Goal: Information Seeking & Learning: Learn about a topic

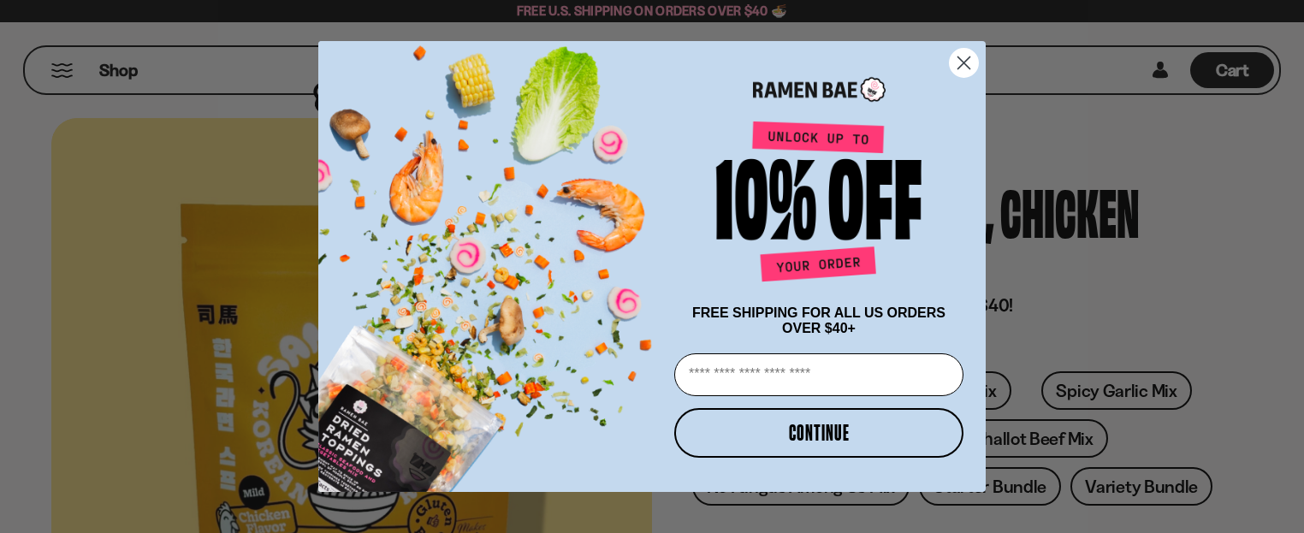
click at [969, 56] on circle "Close dialog" at bounding box center [964, 63] width 28 height 28
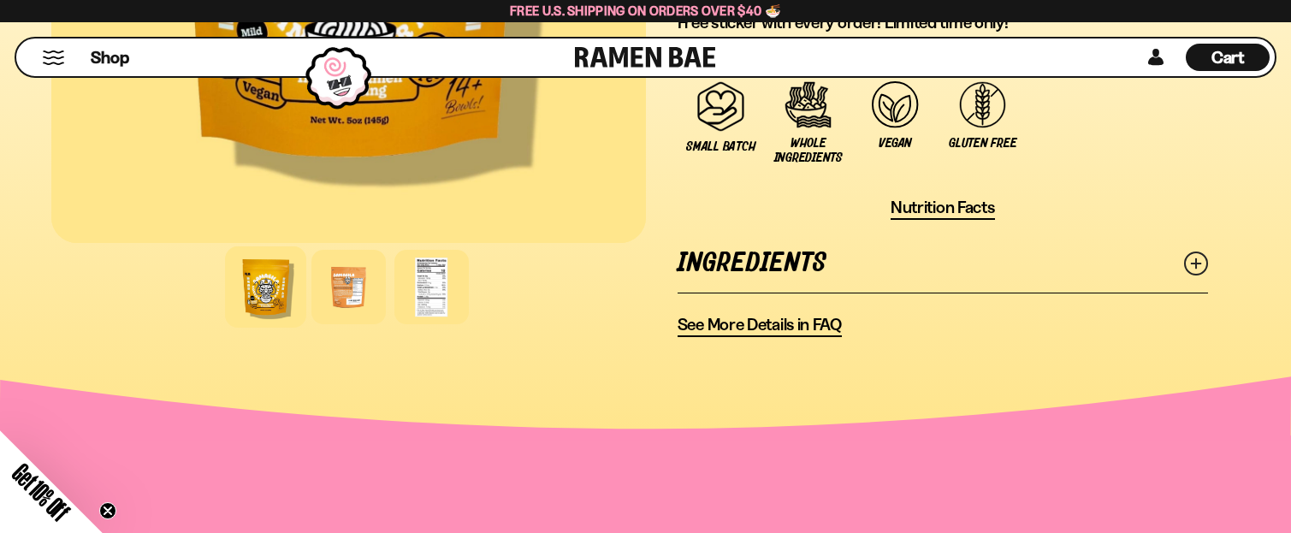
scroll to position [1284, 0]
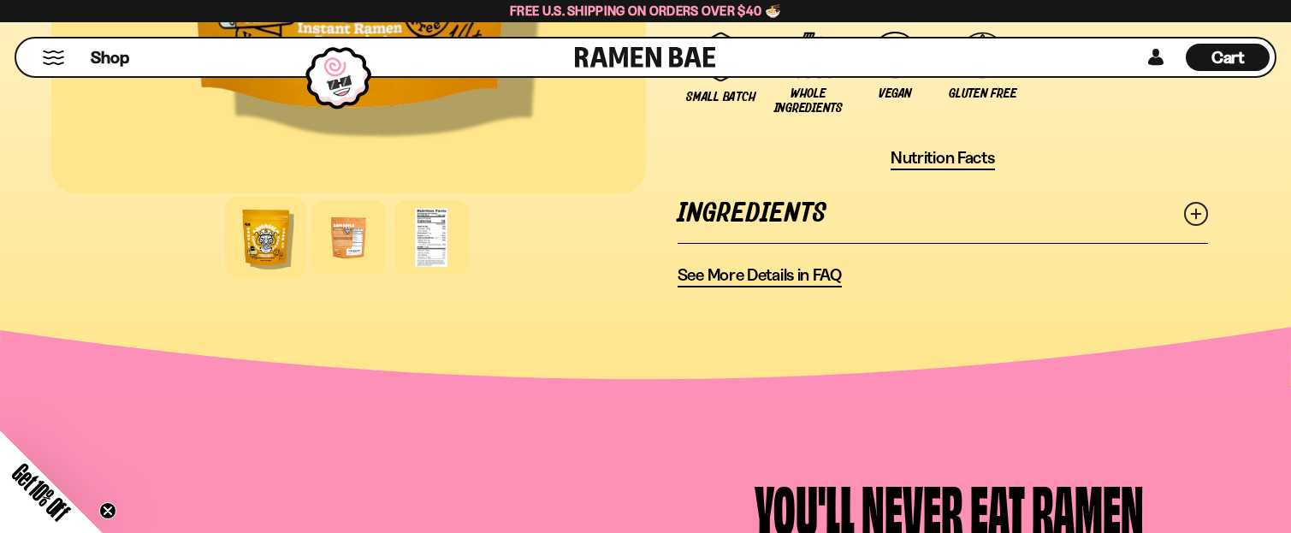
click at [1204, 210] on icon at bounding box center [1196, 214] width 24 height 24
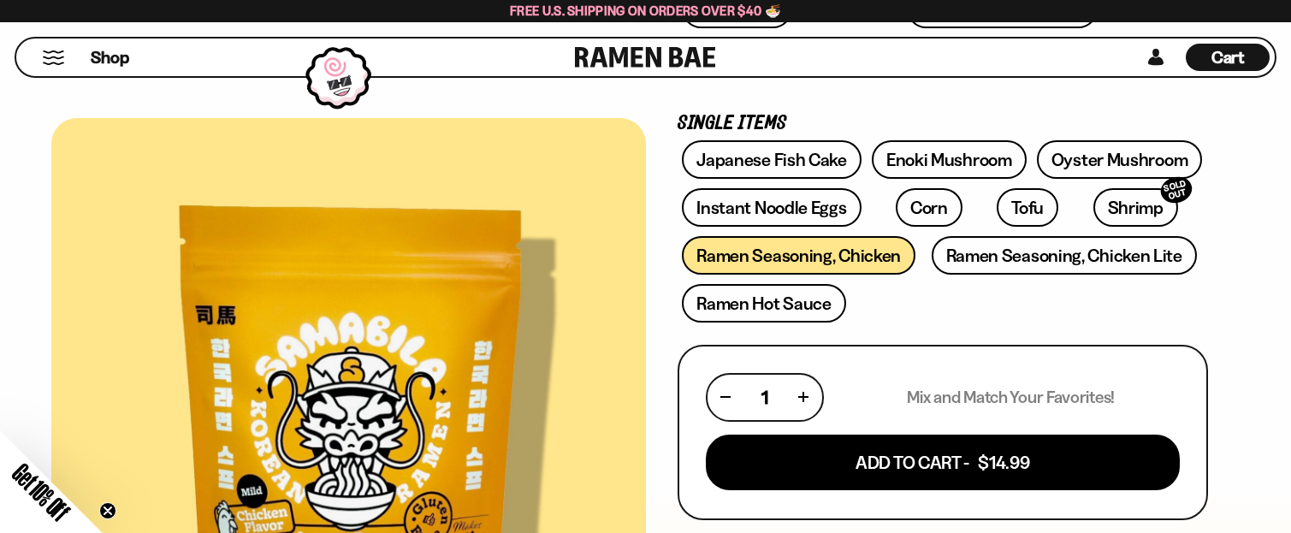
scroll to position [428, 0]
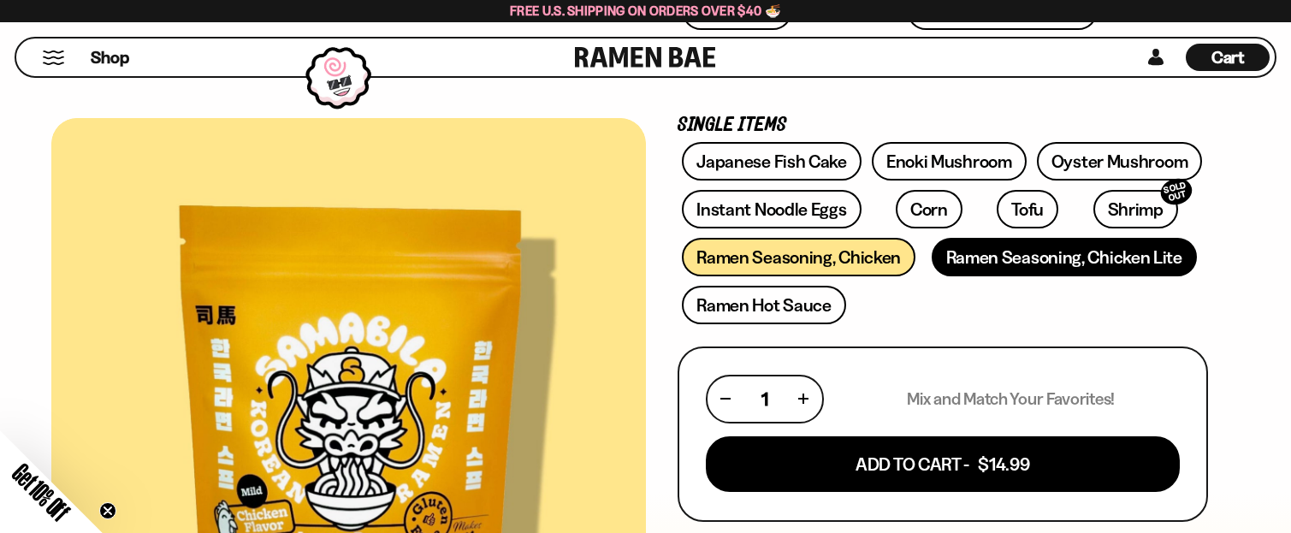
click at [1046, 252] on link "Ramen Seasoning, Chicken Lite" at bounding box center [1064, 257] width 265 height 39
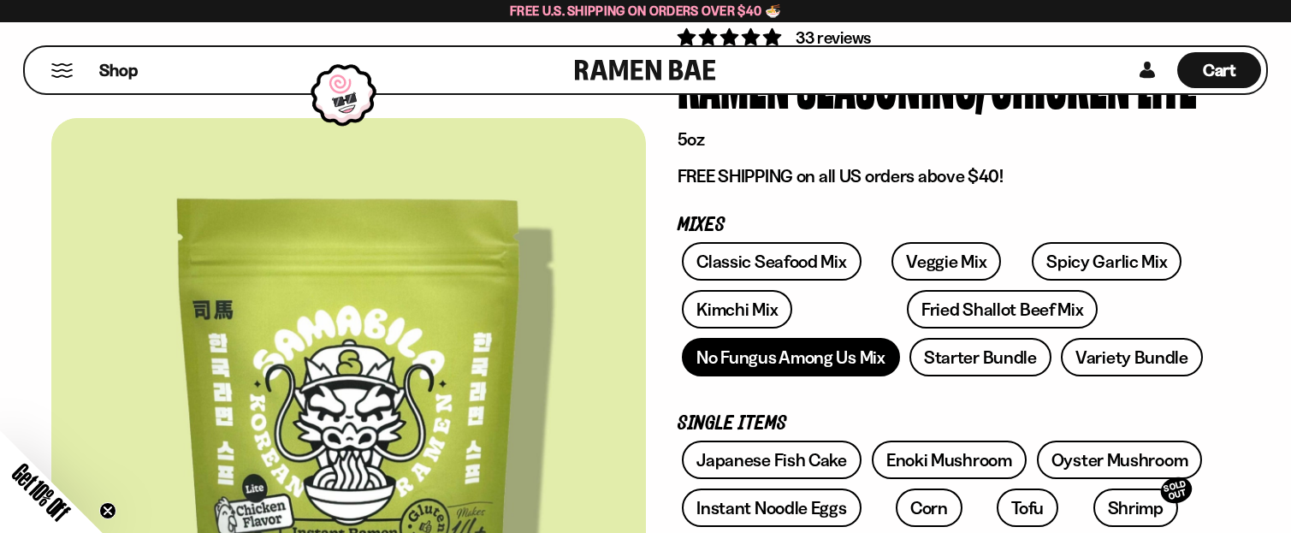
scroll to position [171, 0]
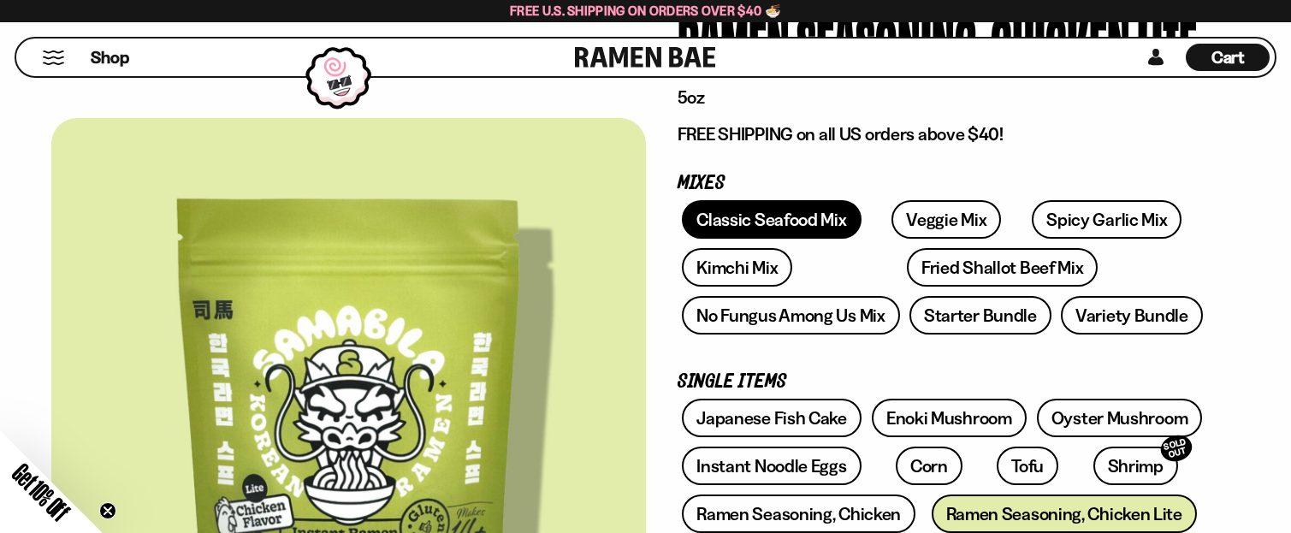
click at [782, 230] on link "Classic Seafood Mix" at bounding box center [771, 219] width 179 height 39
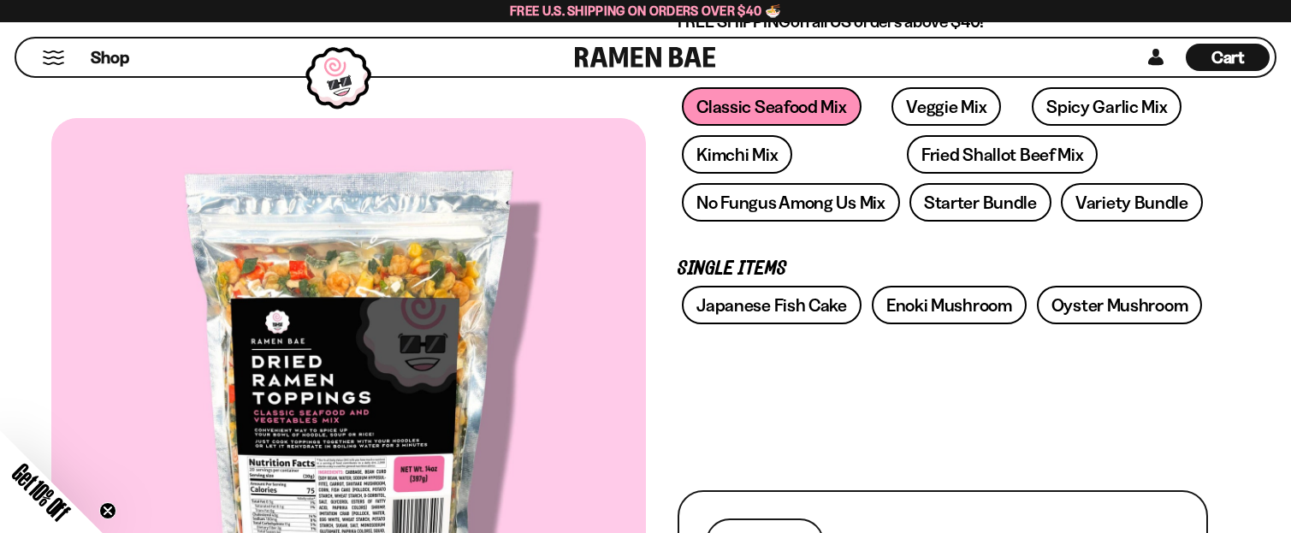
scroll to position [342, 0]
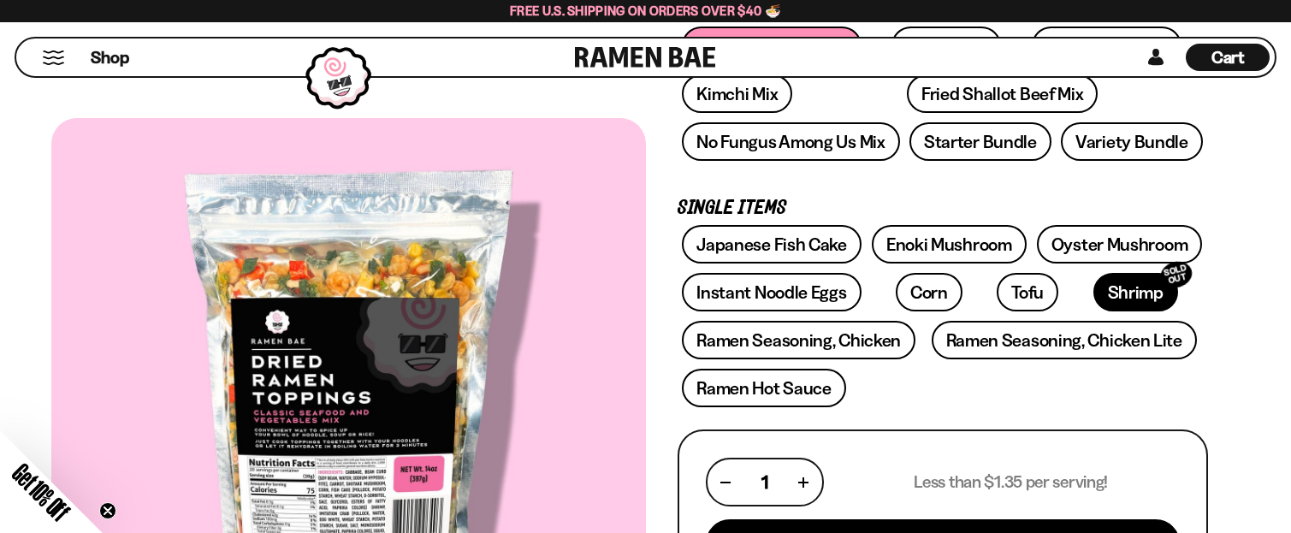
click at [1094, 297] on link "Shrimp SOLD OUT" at bounding box center [1136, 292] width 85 height 39
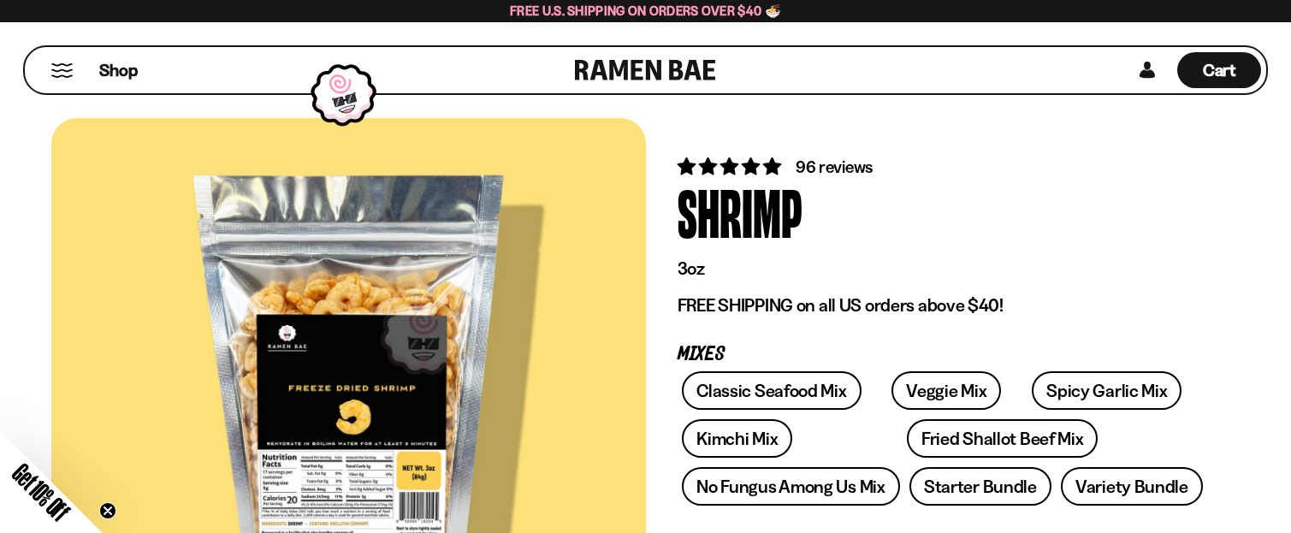
click at [62, 70] on button "Mobile Menu Trigger" at bounding box center [61, 70] width 23 height 15
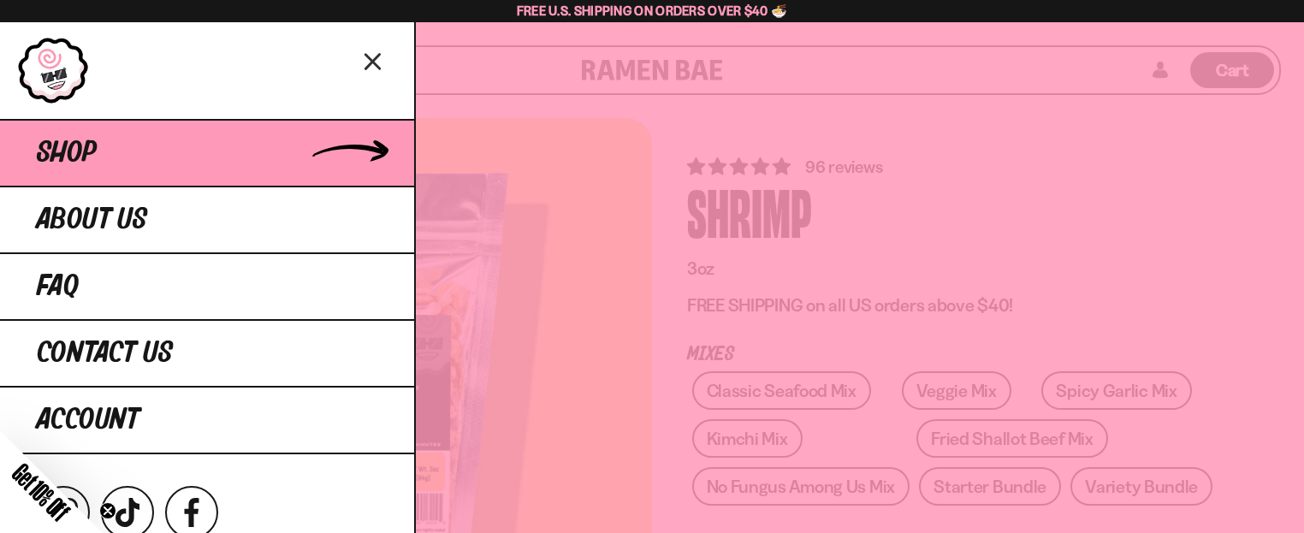
click at [109, 145] on link "Shop" at bounding box center [207, 152] width 414 height 67
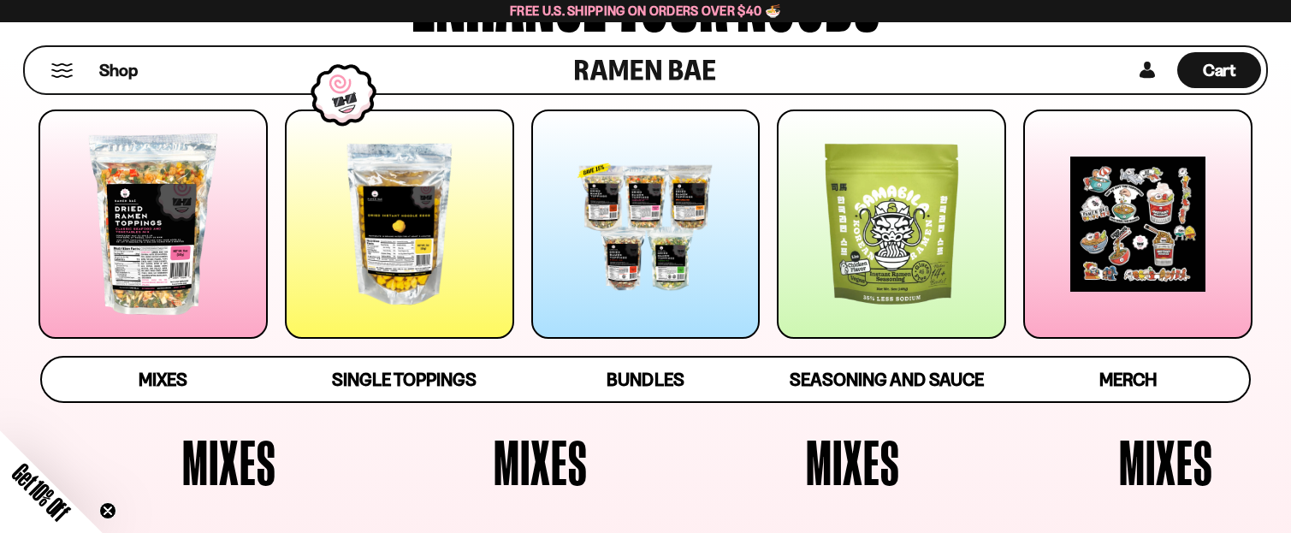
scroll to position [257, 0]
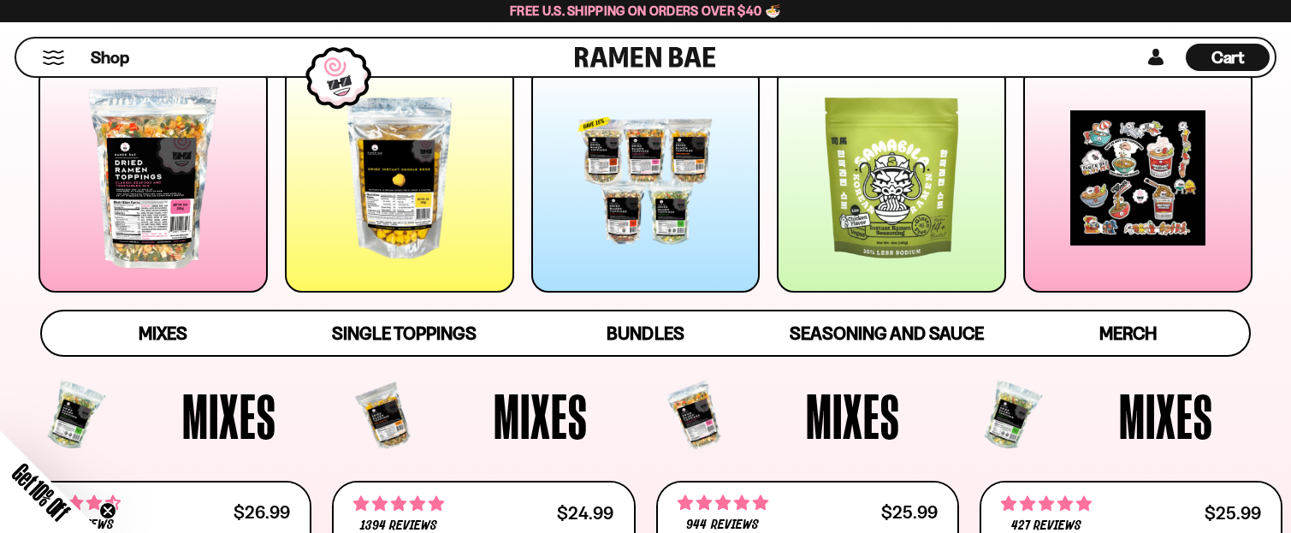
click at [917, 200] on div at bounding box center [891, 177] width 229 height 229
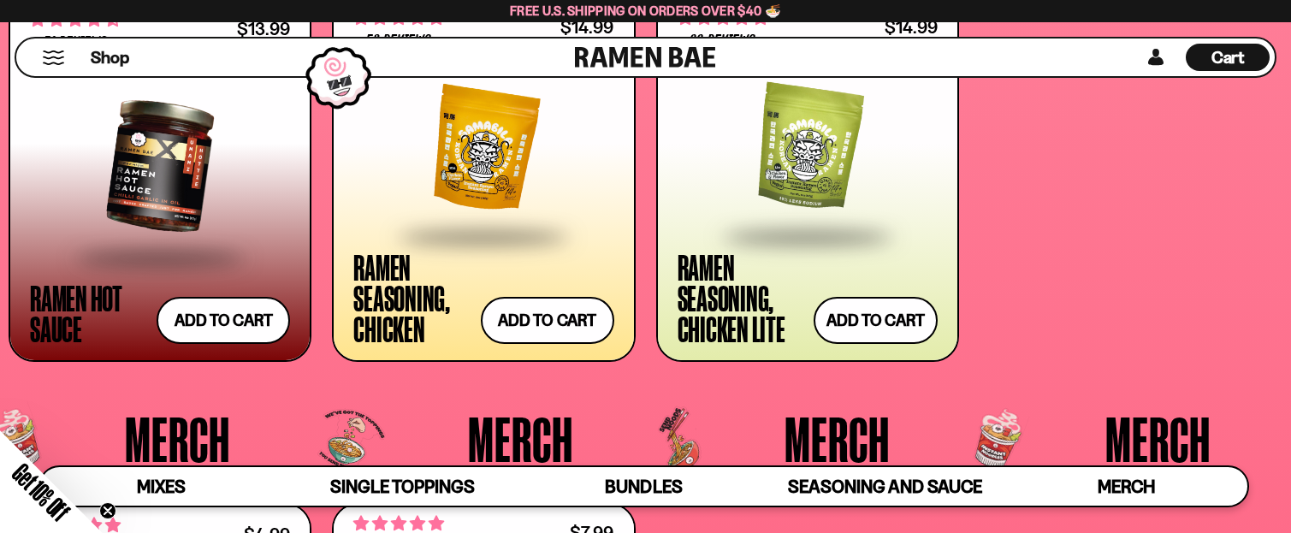
scroll to position [4166, 0]
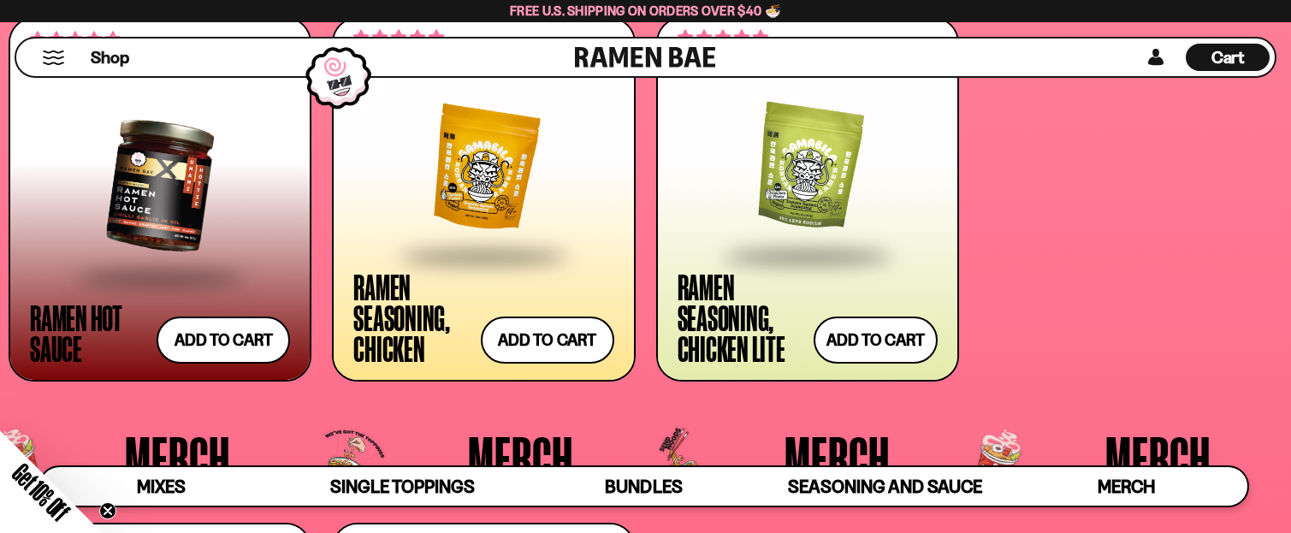
click at [766, 184] on div at bounding box center [808, 168] width 260 height 171
click at [506, 154] on div at bounding box center [483, 168] width 260 height 171
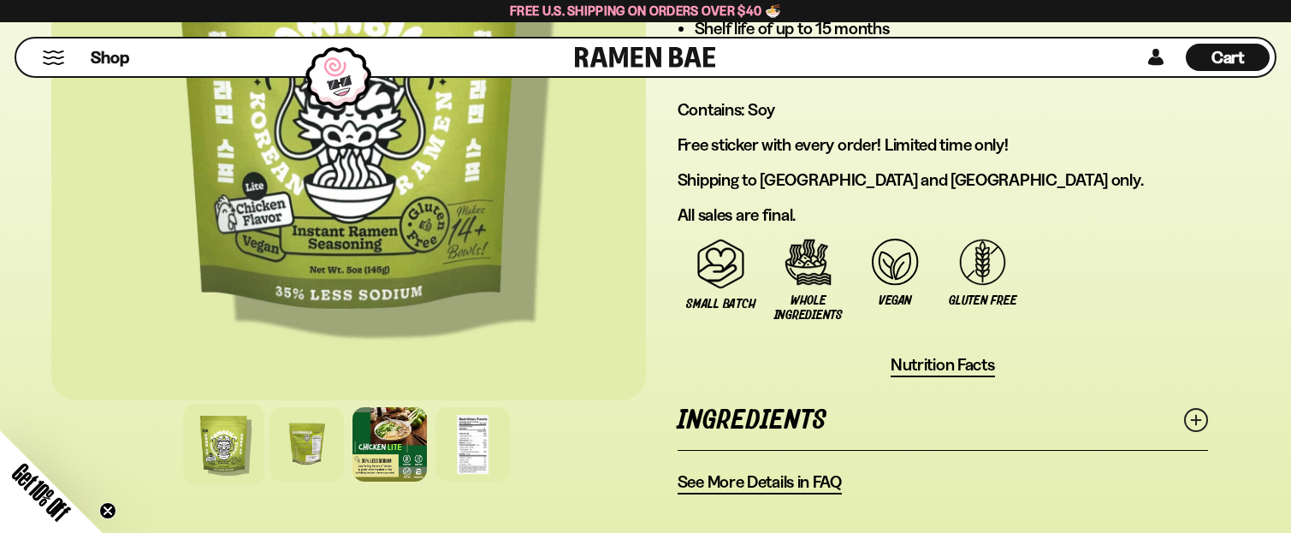
scroll to position [1027, 0]
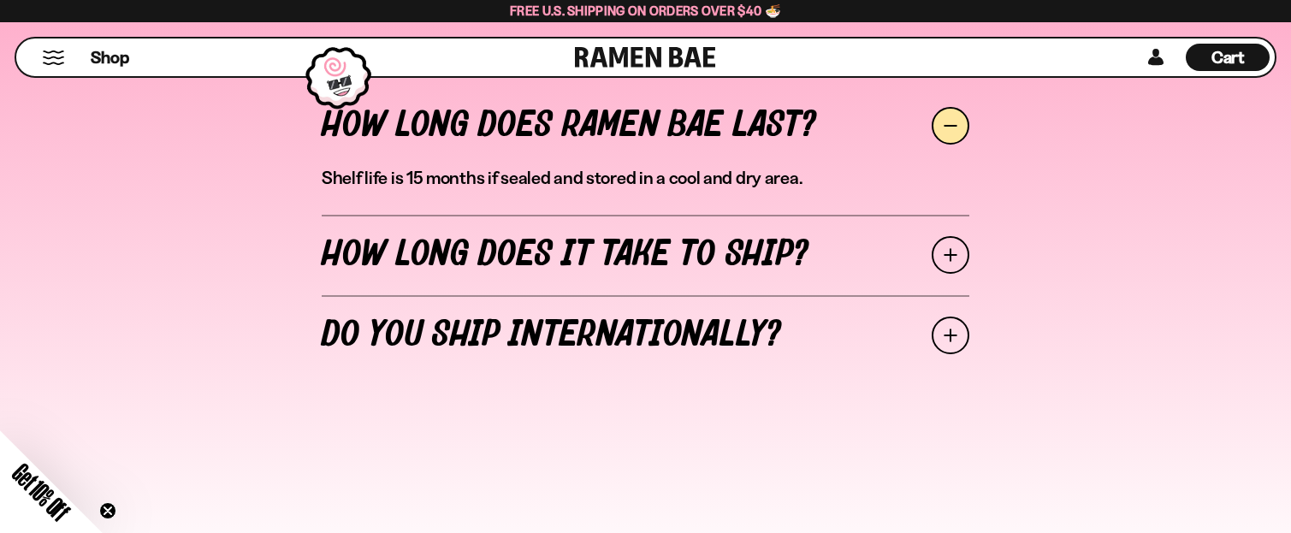
scroll to position [6932, 0]
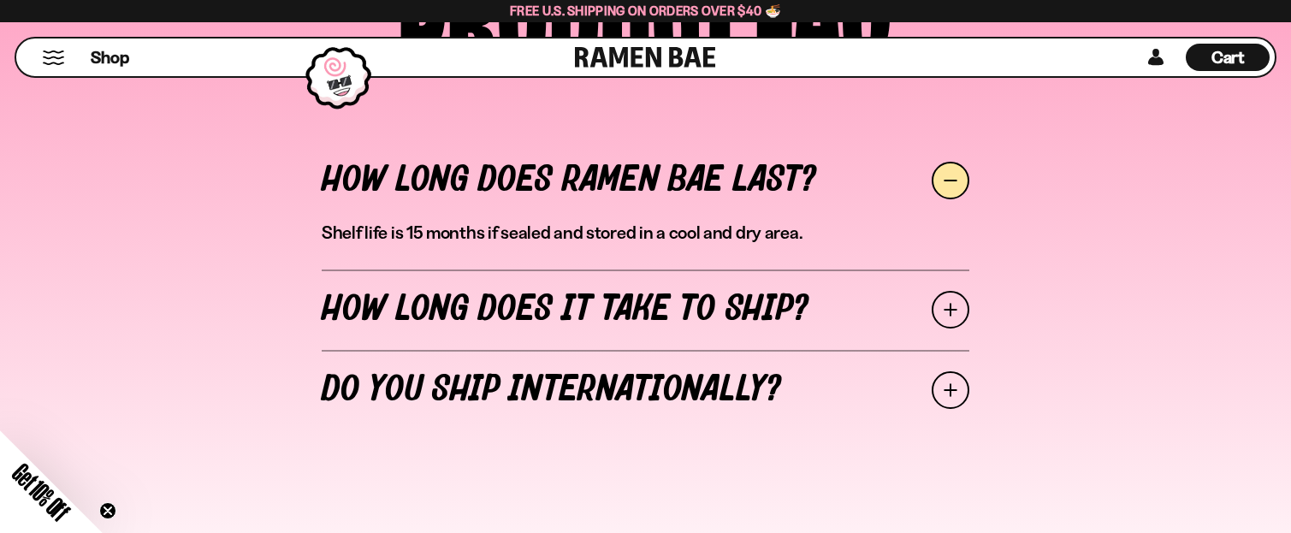
click at [960, 298] on span at bounding box center [951, 310] width 38 height 38
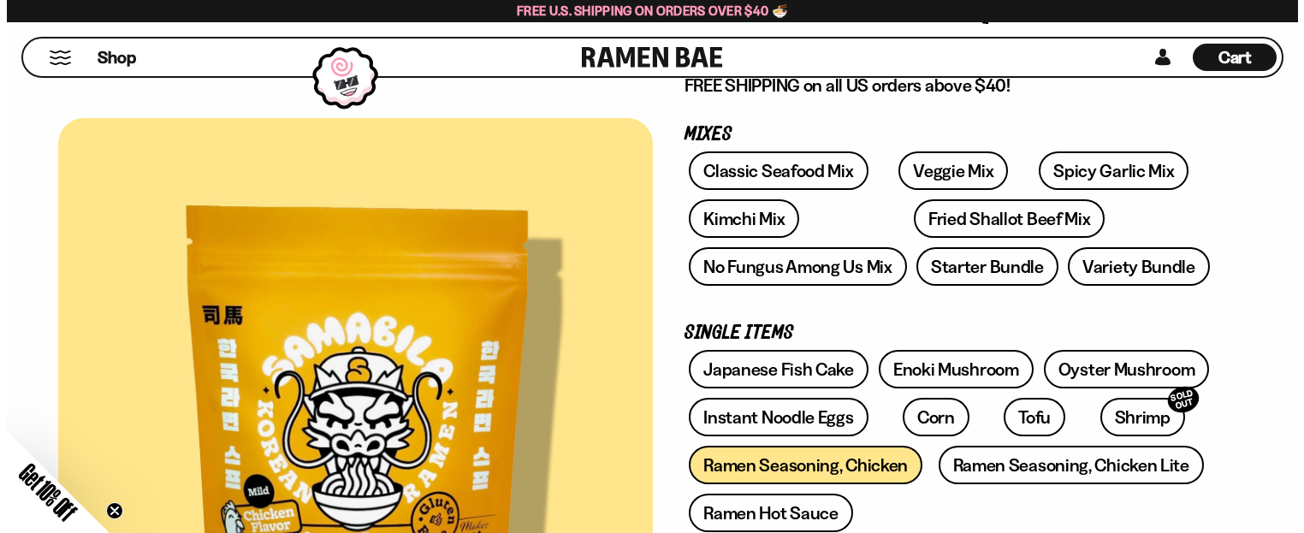
scroll to position [0, 0]
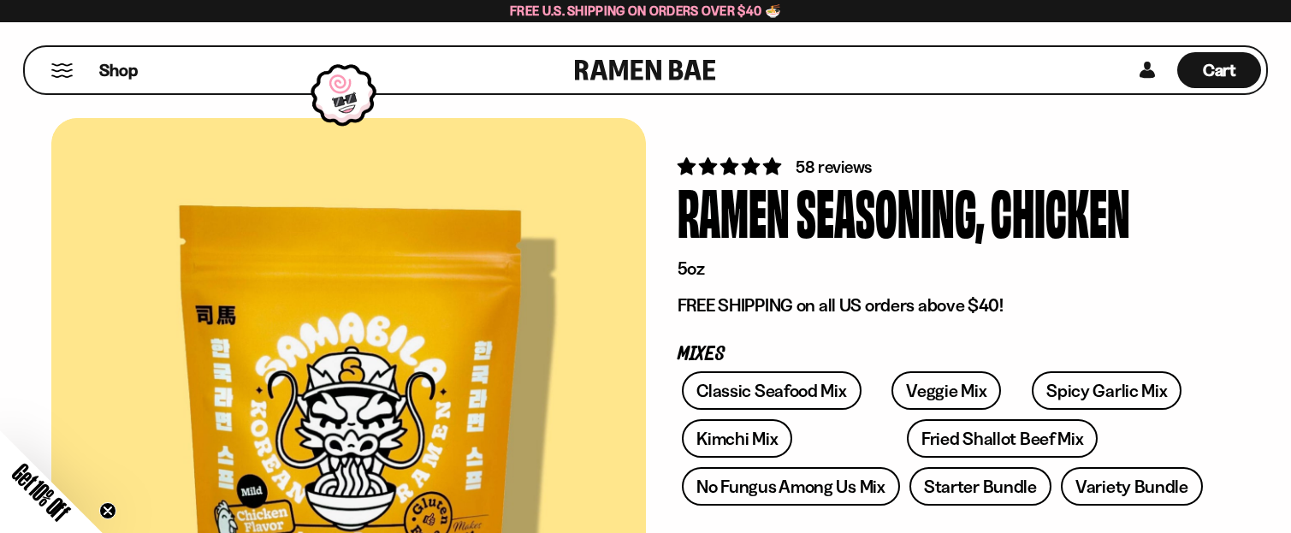
click at [69, 68] on button "Mobile Menu Trigger" at bounding box center [61, 70] width 23 height 15
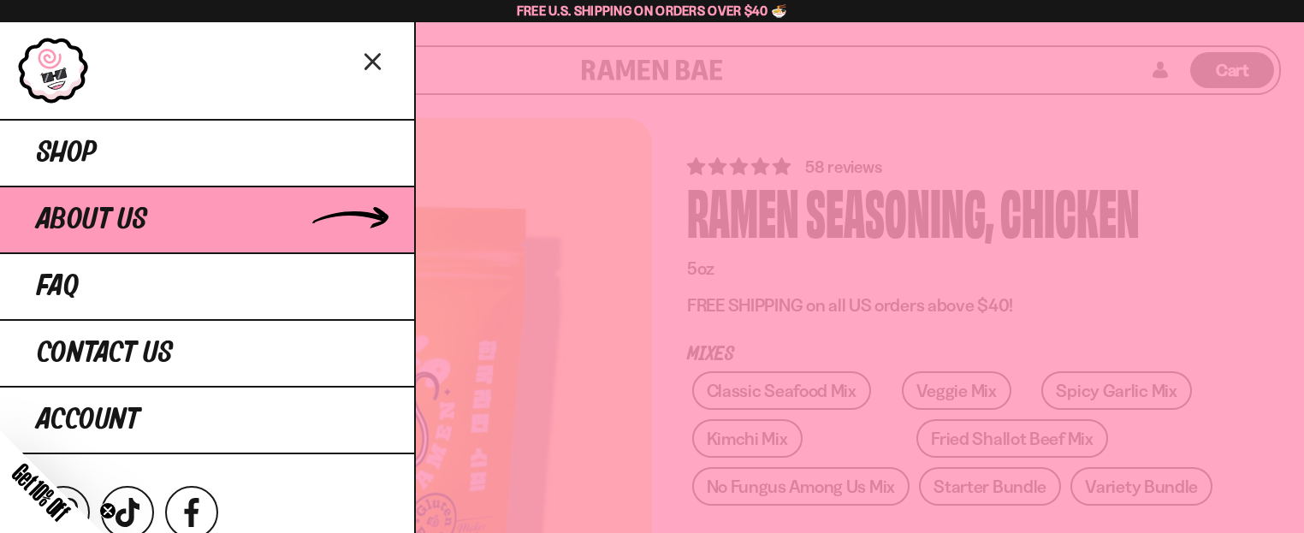
click at [176, 204] on link "About Us" at bounding box center [207, 219] width 414 height 67
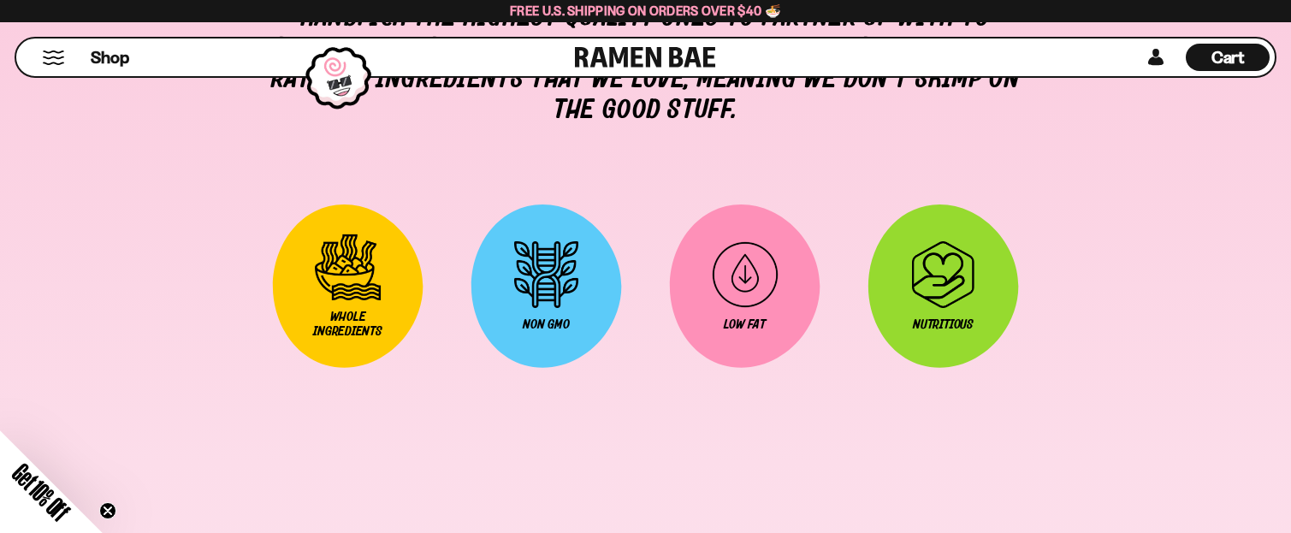
scroll to position [2653, 0]
